Goal: Information Seeking & Learning: Understand process/instructions

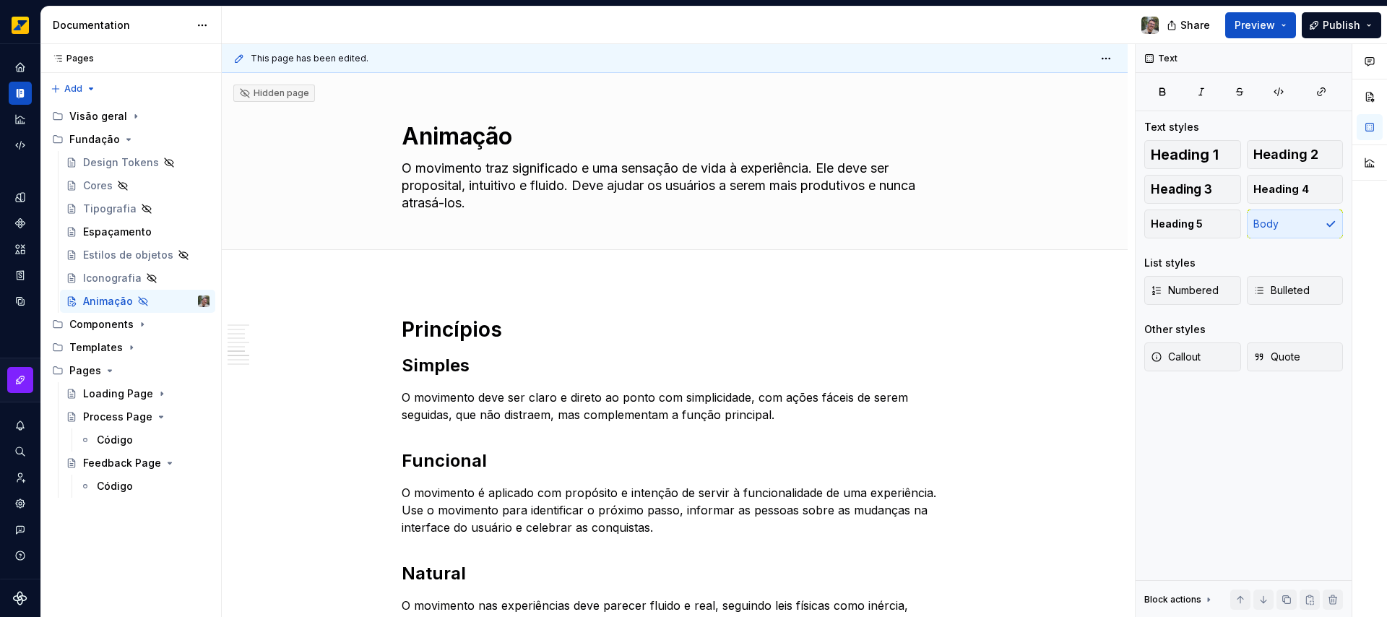
scroll to position [936, 0]
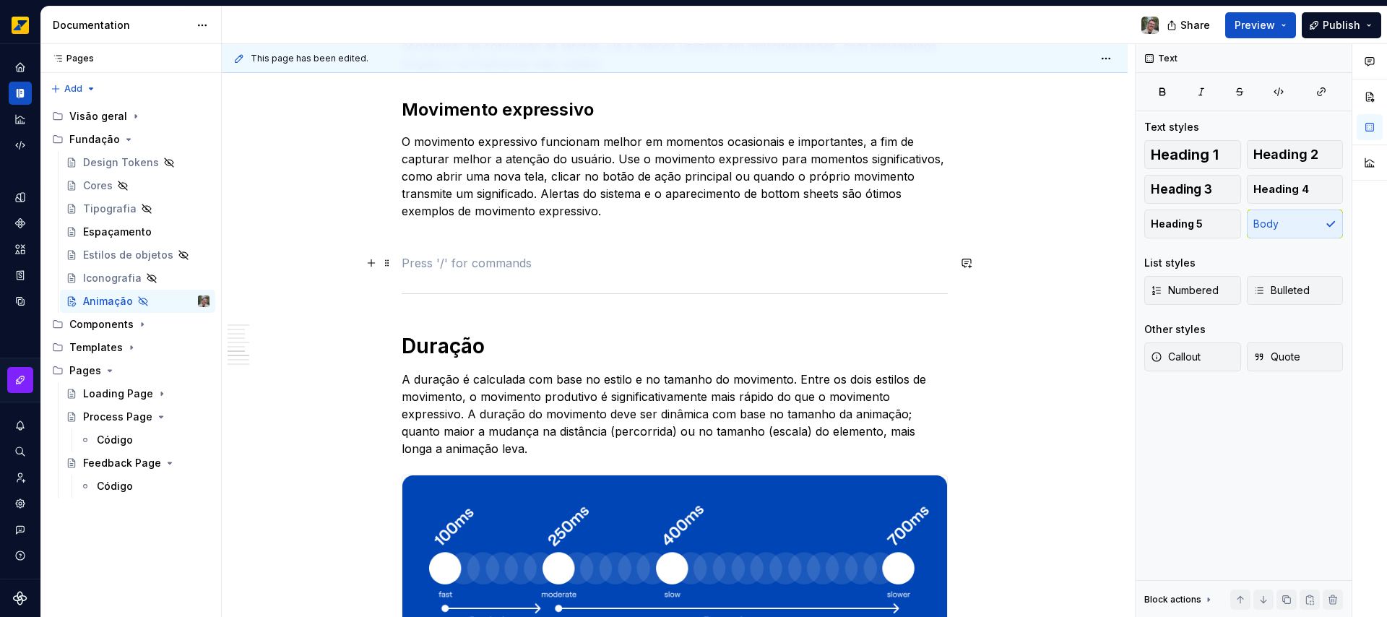
click at [522, 264] on p at bounding box center [675, 262] width 546 height 17
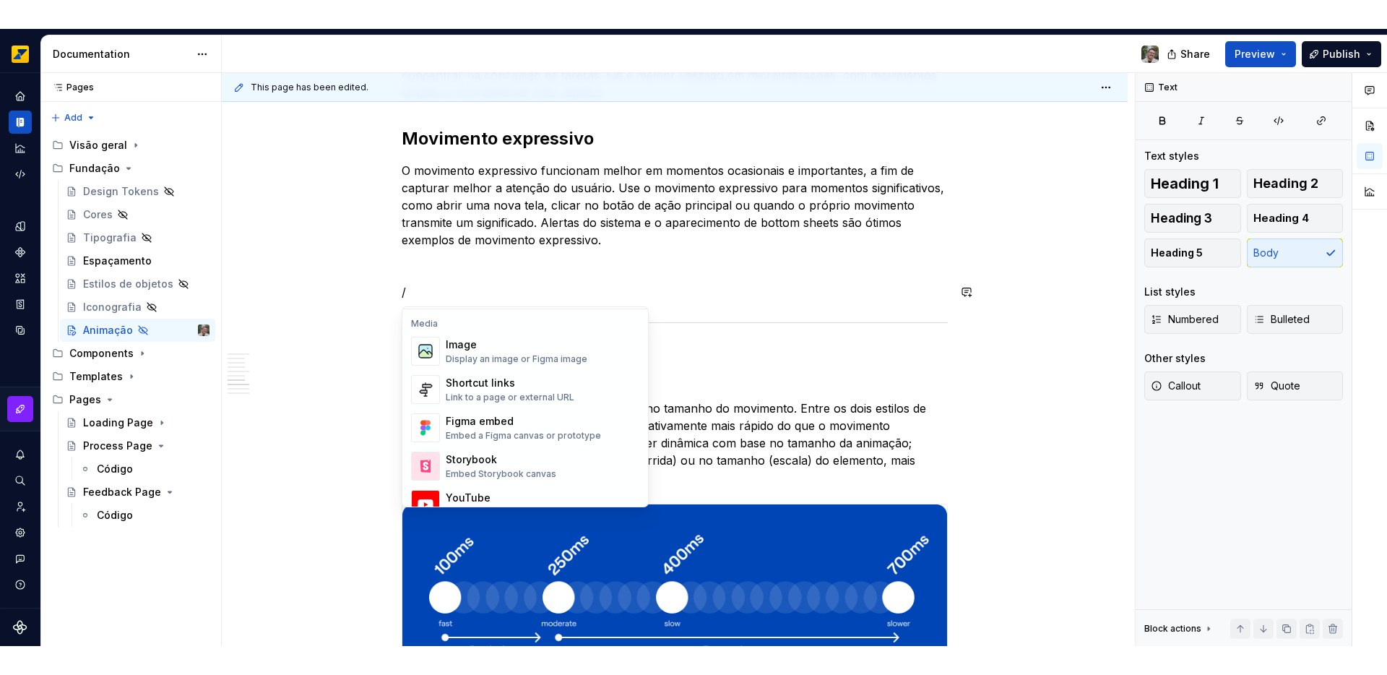
scroll to position [624, 0]
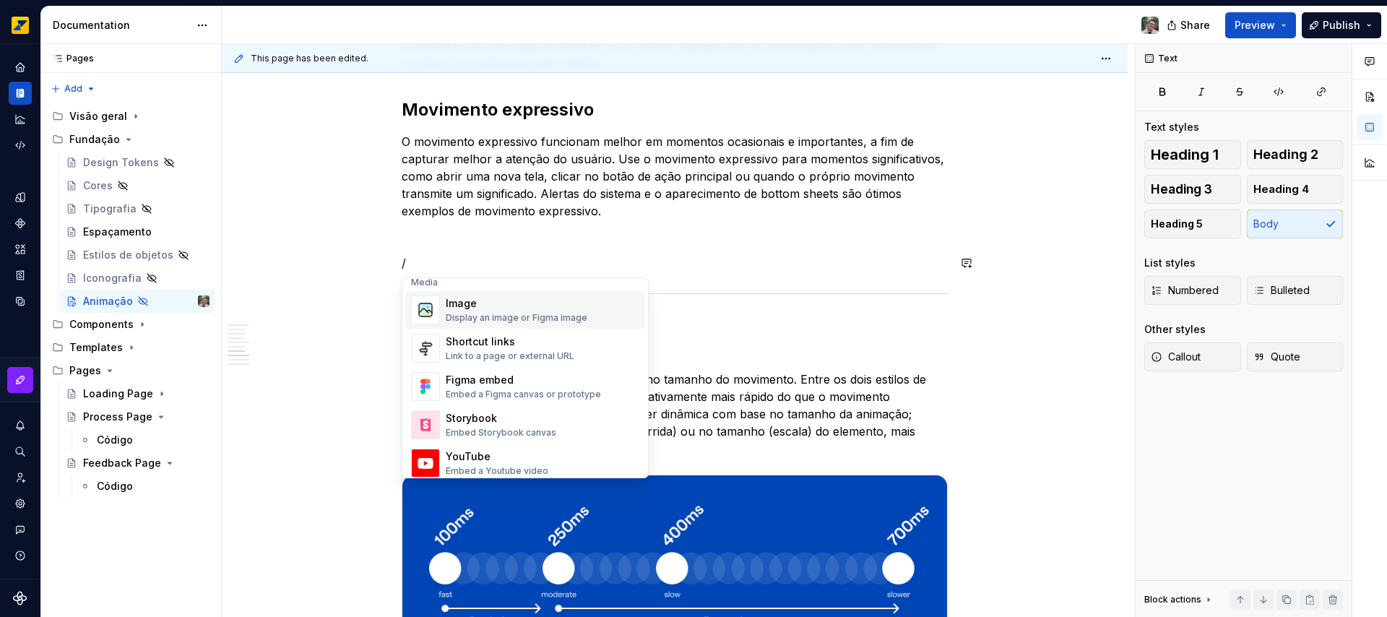
click at [509, 314] on div "Display an image or Figma image" at bounding box center [517, 318] width 142 height 12
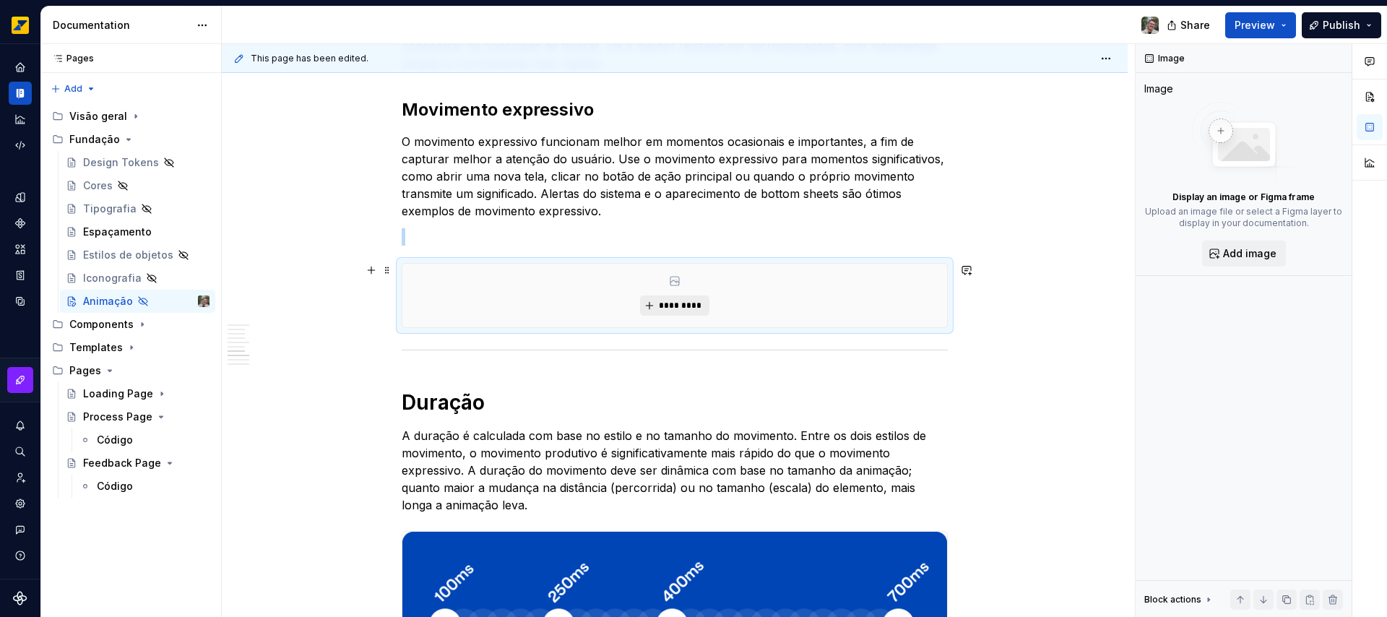
click at [661, 303] on span "*********" at bounding box center [680, 306] width 44 height 12
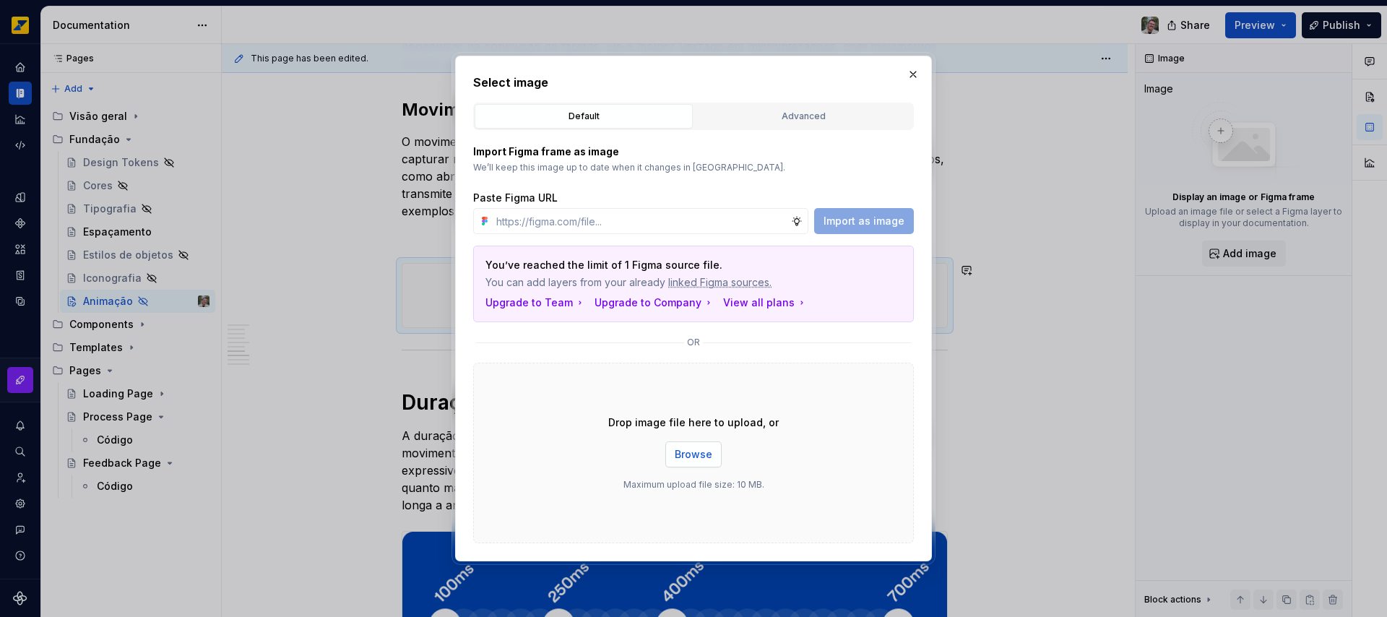
click at [697, 458] on span "Browse" at bounding box center [694, 454] width 38 height 14
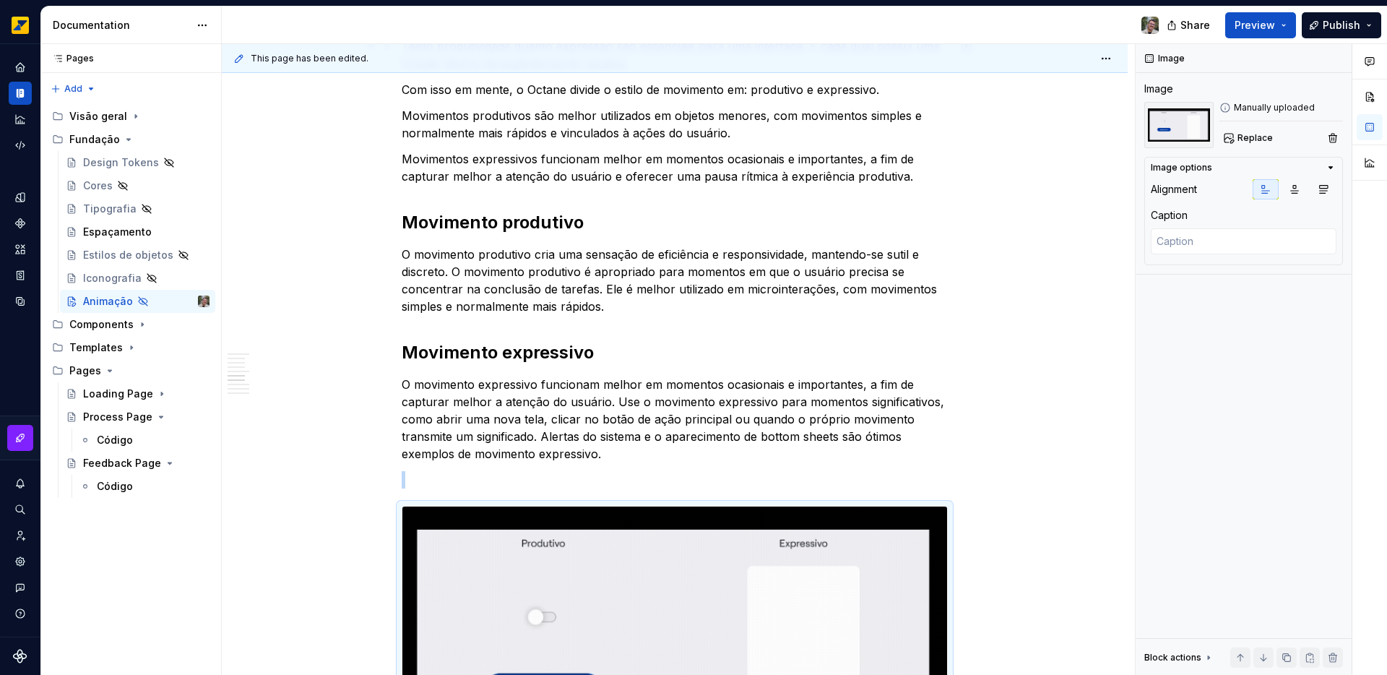
scroll to position [721, 0]
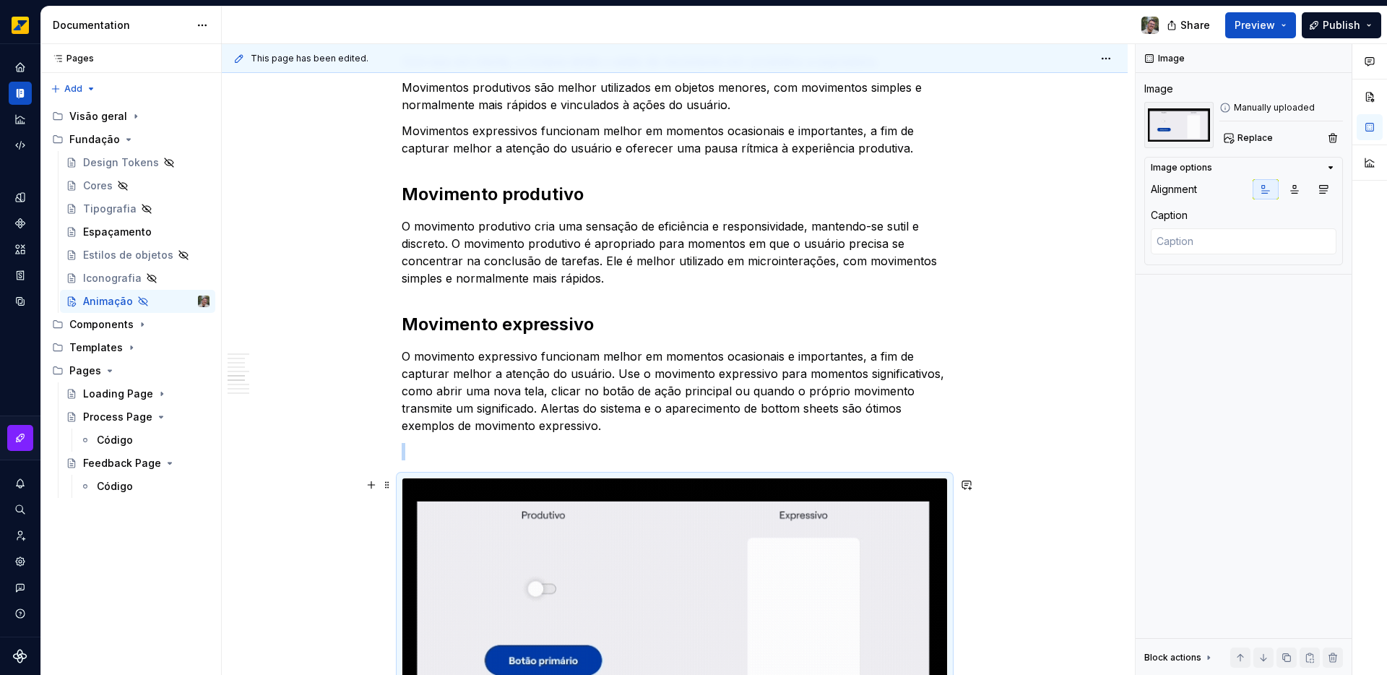
click at [554, 530] on img at bounding box center [675, 621] width 545 height 286
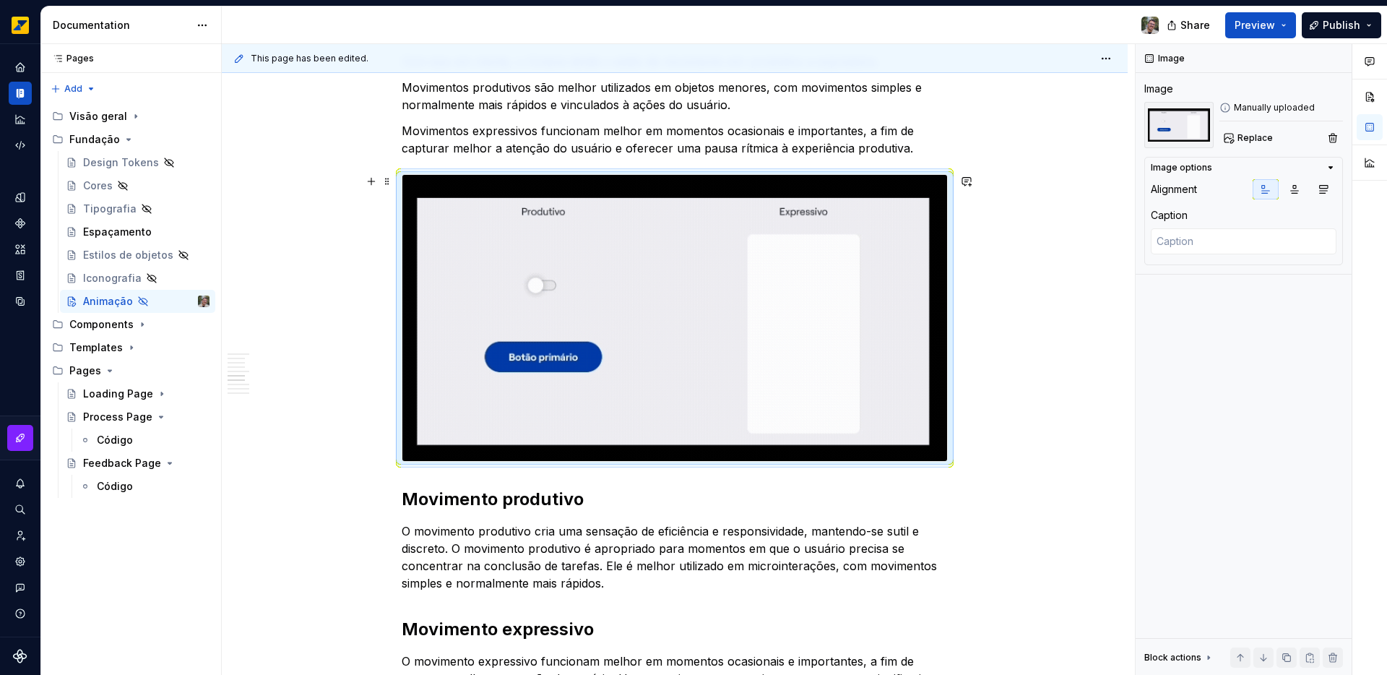
click at [1015, 346] on div "Princípios Simples O movimento deve ser claro e direto ao ponto com simplicidad…" at bounding box center [675, 650] width 906 height 2179
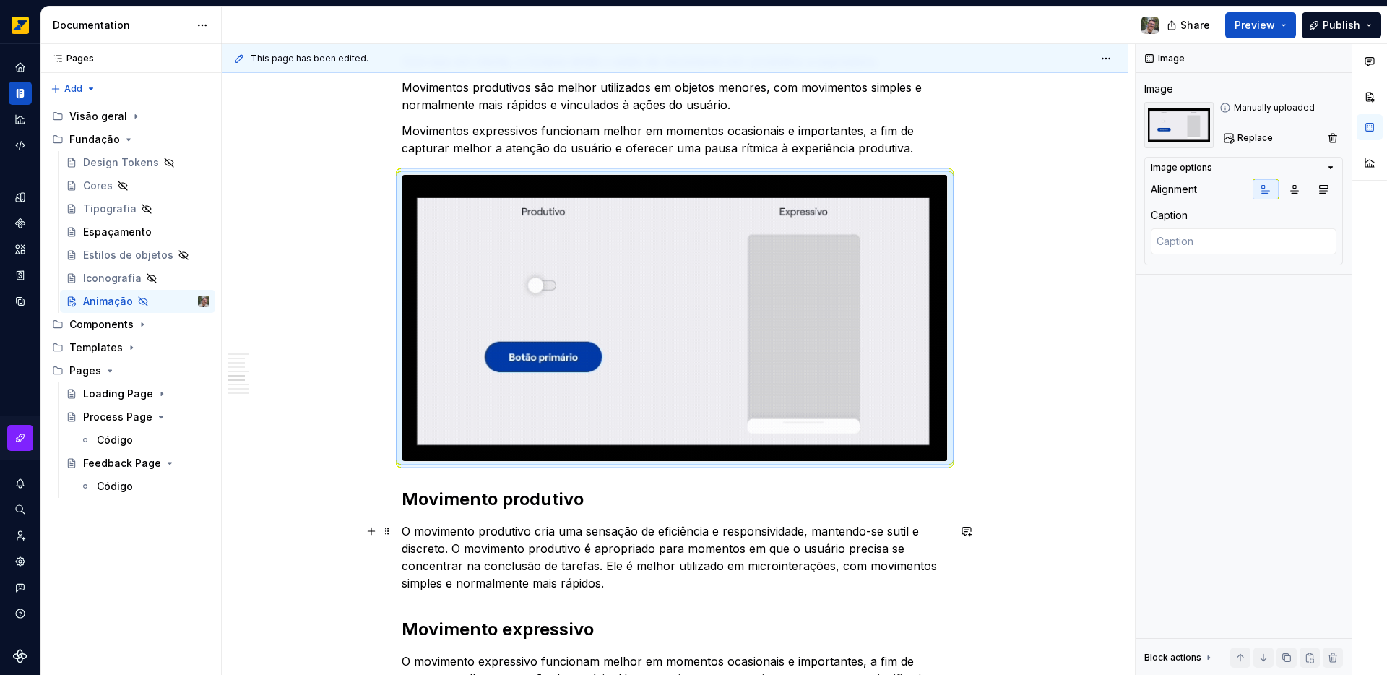
click at [955, 558] on div "Princípios Simples O movimento deve ser claro e direto ao ponto com simplicidad…" at bounding box center [675, 650] width 906 height 2179
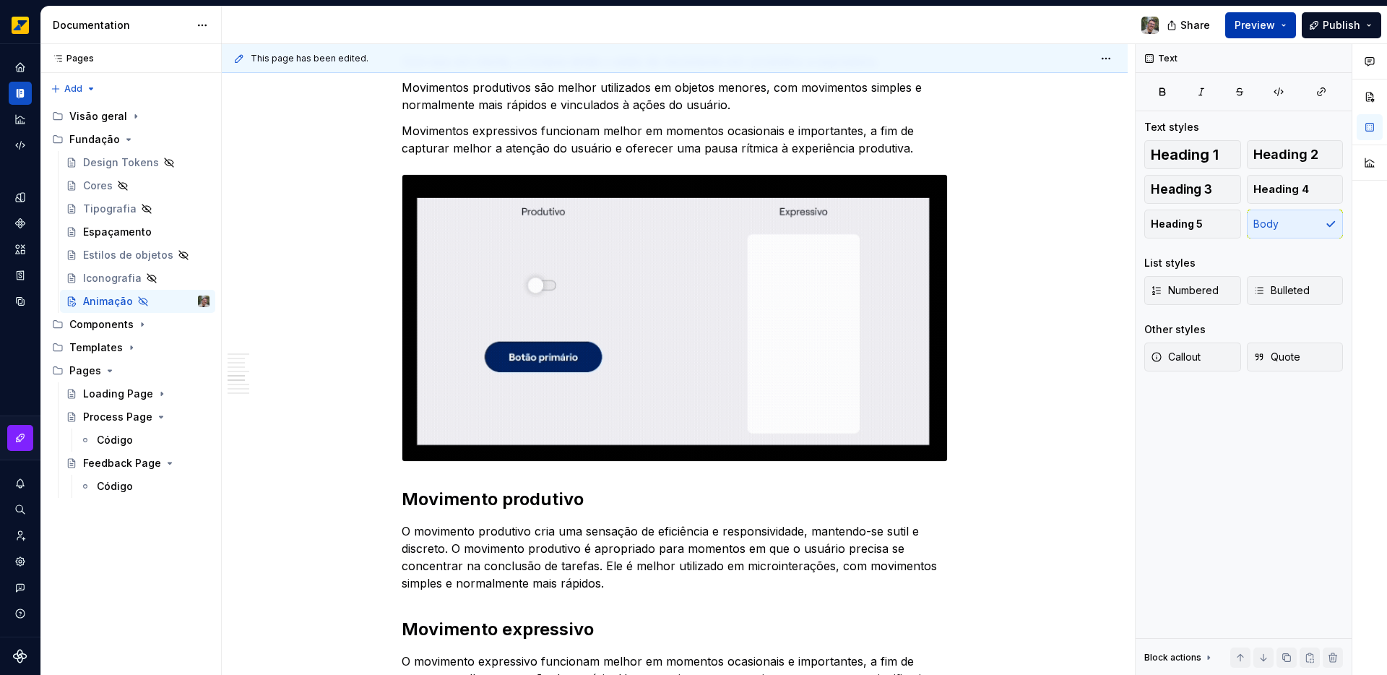
click at [1282, 25] on button "Preview" at bounding box center [1261, 25] width 71 height 26
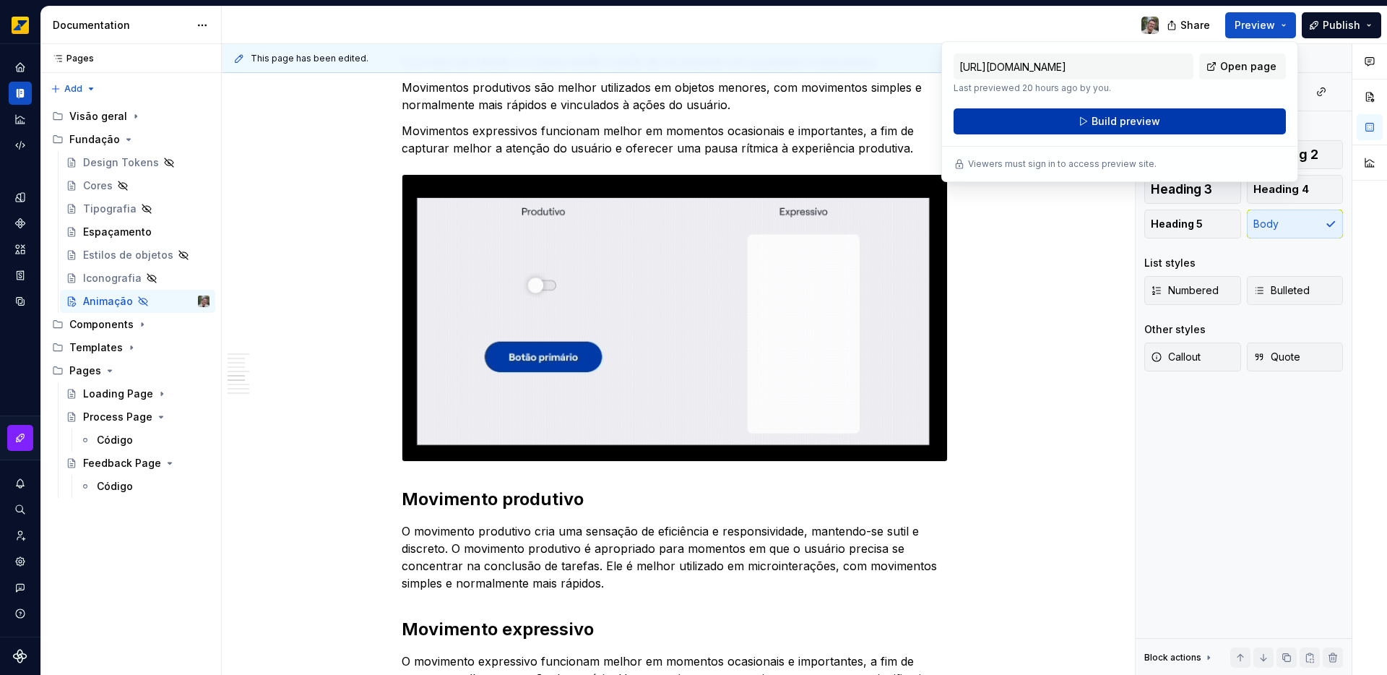
click at [1163, 120] on button "Build preview" at bounding box center [1120, 121] width 332 height 26
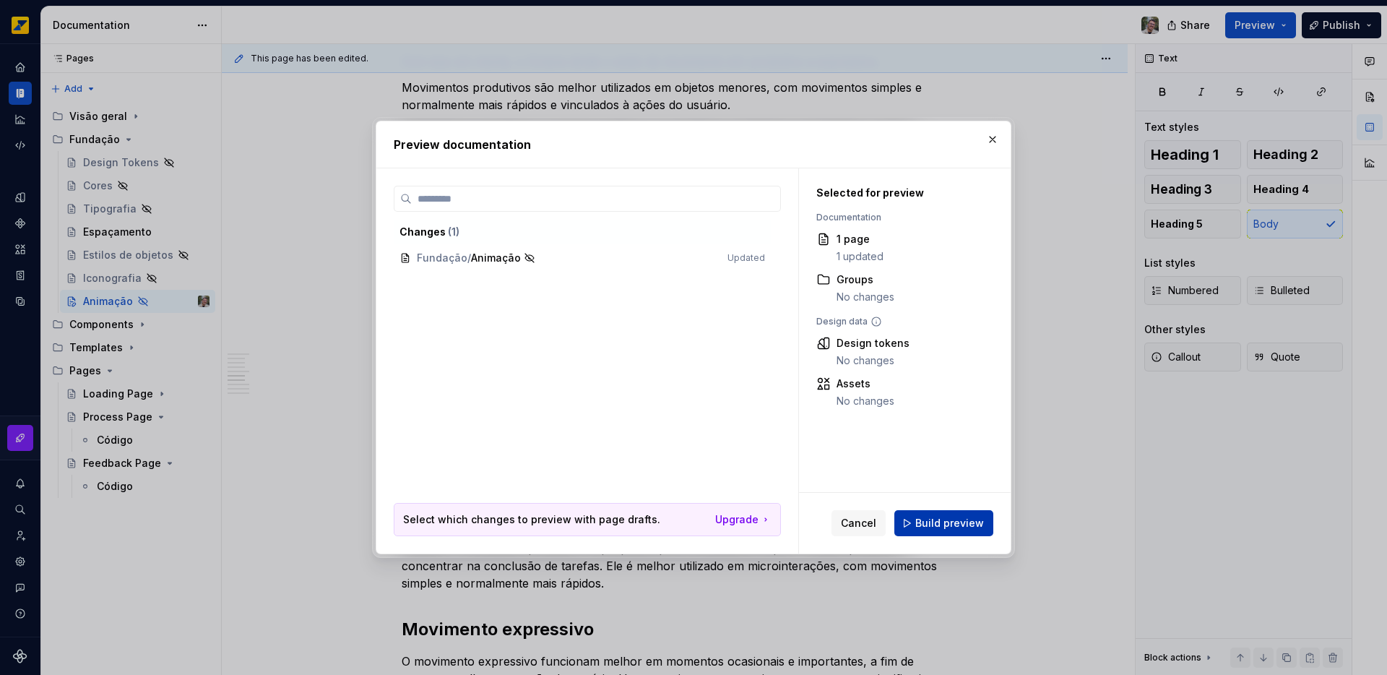
click at [947, 524] on span "Build preview" at bounding box center [950, 523] width 69 height 14
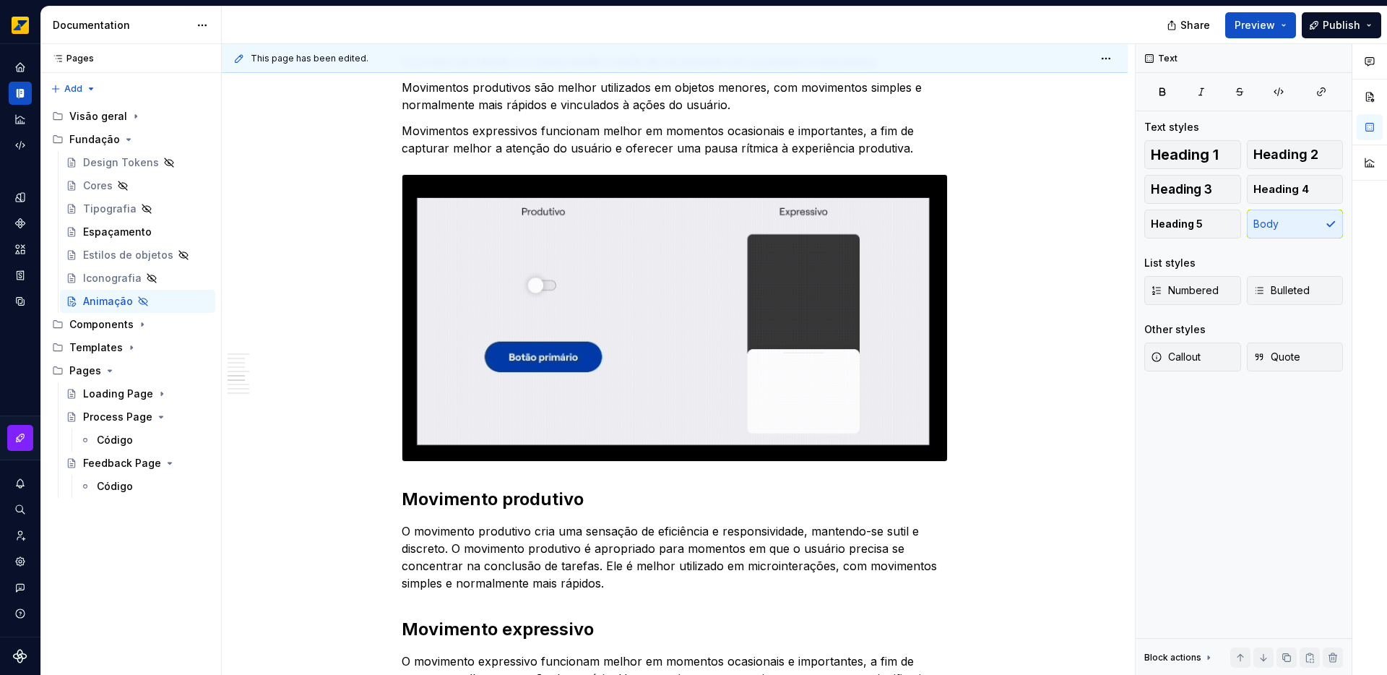
type textarea "*"
